Goal: Transaction & Acquisition: Book appointment/travel/reservation

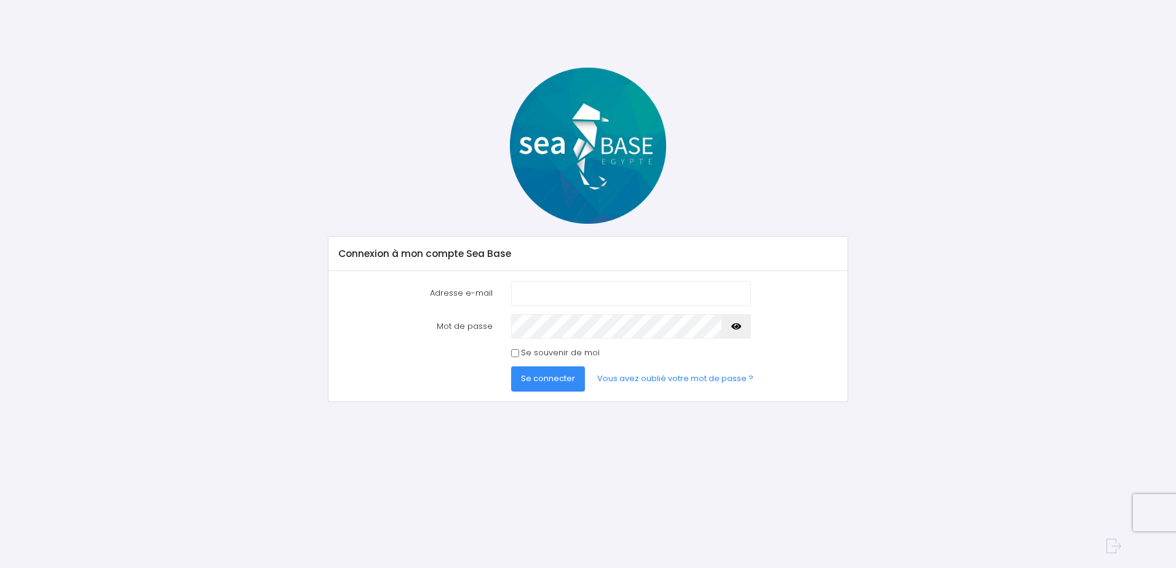
type input "sevhancol@hotmail.com"
click at [556, 378] on span "Se connecter" at bounding box center [548, 379] width 54 height 12
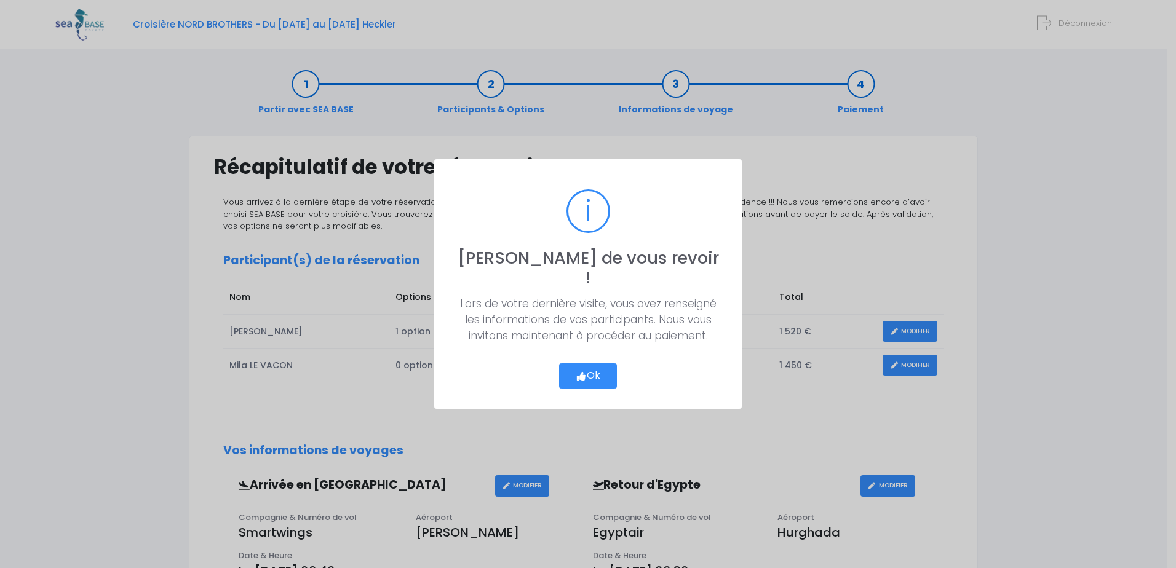
click at [607, 367] on button "Ok" at bounding box center [588, 377] width 58 height 26
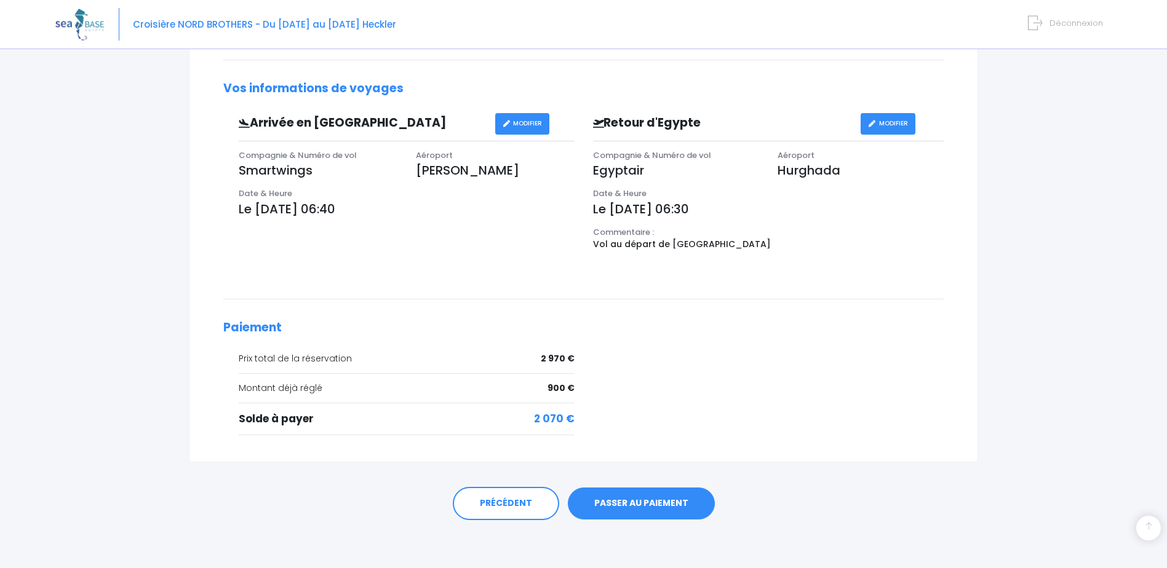
scroll to position [364, 0]
click at [632, 494] on link "PASSER AU PAIEMENT" at bounding box center [641, 503] width 147 height 32
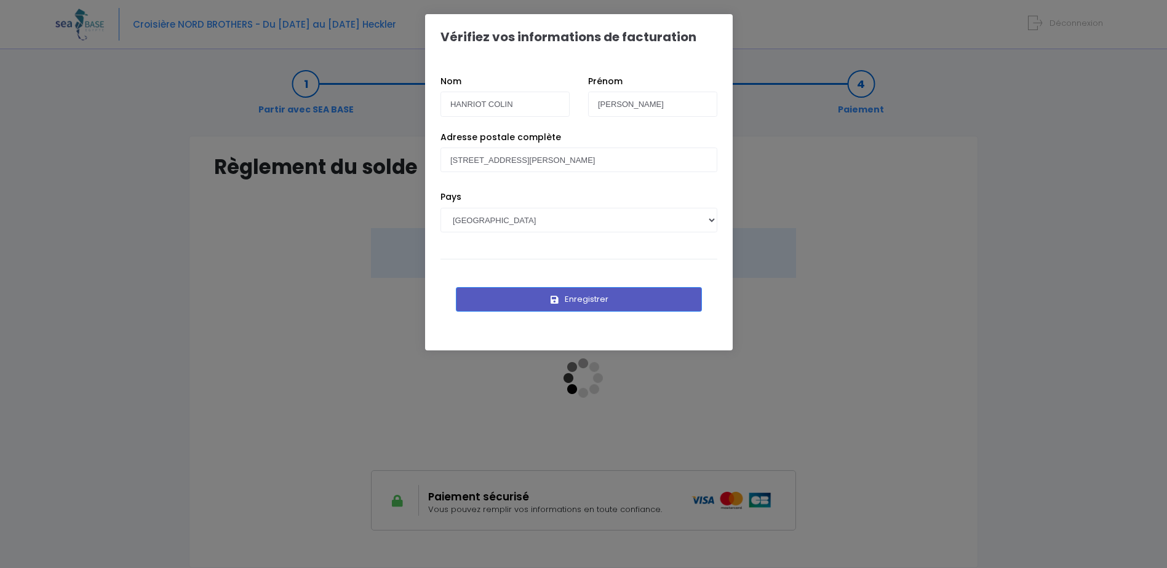
click at [595, 304] on button "Enregistrer" at bounding box center [579, 299] width 246 height 25
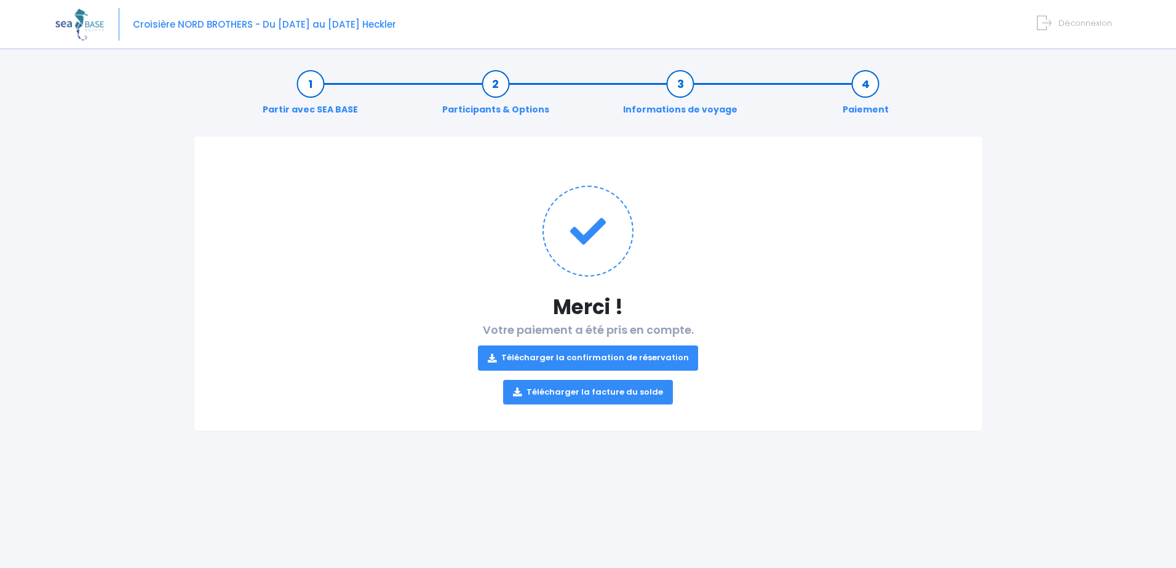
click at [621, 394] on link "Télécharger la facture du solde" at bounding box center [588, 392] width 170 height 25
